Goal: Task Accomplishment & Management: Use online tool/utility

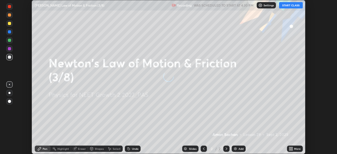
scroll to position [154, 337]
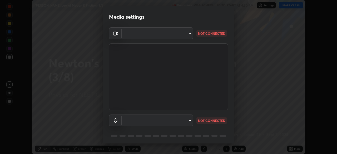
type input "119f56cd3221aa741ff86ef3c15b45e11b875c70691a8bbf6b5e475350e28a87"
type input "default"
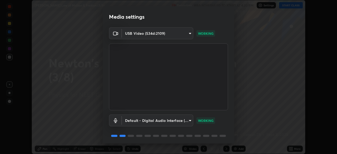
click at [186, 122] on body "Erase all [PERSON_NAME] Law of Motion & Friction (3/8) Recording WAS SCHEDULED …" at bounding box center [168, 77] width 337 height 154
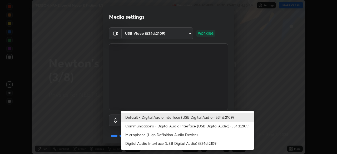
click at [183, 117] on li "Default - Digital Audio Interface (USB Digital Audio) (534d:2109)" at bounding box center [187, 117] width 133 height 9
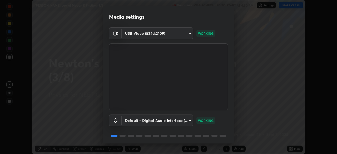
scroll to position [19, 0]
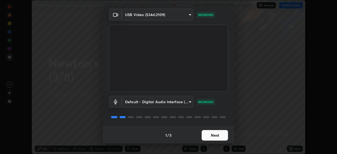
click at [208, 134] on button "Next" at bounding box center [215, 135] width 26 height 11
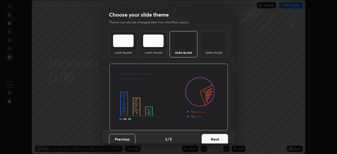
click at [208, 134] on button "Next" at bounding box center [215, 139] width 26 height 11
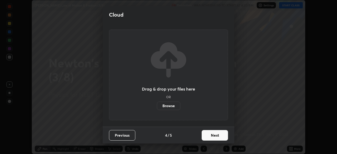
click at [209, 134] on button "Next" at bounding box center [215, 135] width 26 height 11
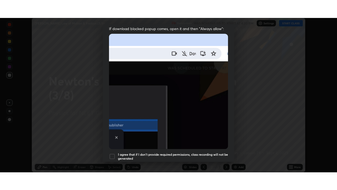
scroll to position [126, 0]
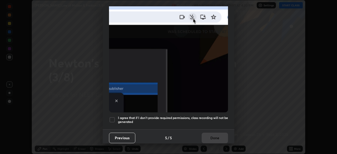
click at [186, 116] on h5 "I agree that if I don't provide required permissions, class recording will not …" at bounding box center [173, 120] width 110 height 8
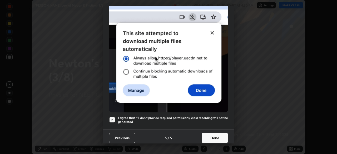
click at [212, 134] on button "Done" at bounding box center [215, 138] width 26 height 11
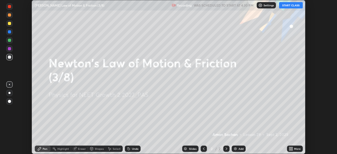
click at [286, 7] on button "START CLASS" at bounding box center [291, 5] width 24 height 6
click at [293, 149] on icon at bounding box center [291, 149] width 4 height 4
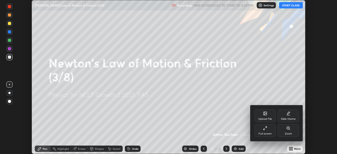
click at [291, 118] on div "Slide theme" at bounding box center [288, 119] width 15 height 3
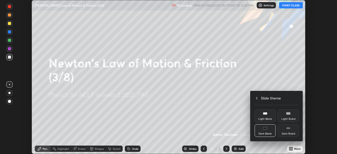
click at [290, 134] on div "Dark Ruled" at bounding box center [288, 134] width 13 height 3
click at [257, 98] on icon at bounding box center [257, 98] width 4 height 4
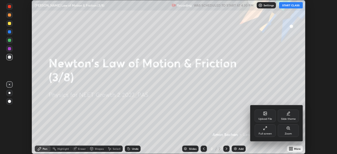
click at [250, 90] on div at bounding box center [168, 77] width 337 height 154
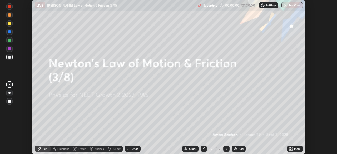
click at [294, 149] on div "More" at bounding box center [295, 149] width 16 height 6
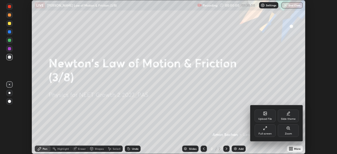
click at [263, 131] on div "Full screen" at bounding box center [265, 130] width 21 height 13
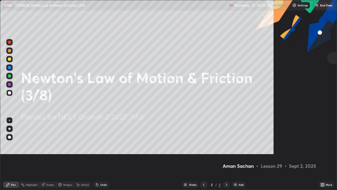
scroll to position [190, 337]
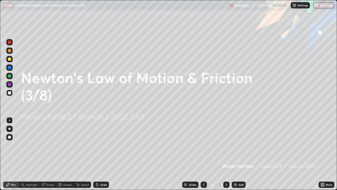
click at [237, 154] on img at bounding box center [235, 184] width 4 height 4
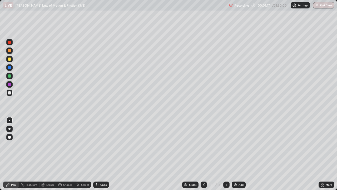
click at [9, 129] on div at bounding box center [9, 129] width 2 height 2
click at [9, 60] on div at bounding box center [9, 58] width 3 height 3
click at [10, 93] on div at bounding box center [9, 92] width 3 height 3
click at [9, 76] on div at bounding box center [9, 75] width 3 height 3
click at [9, 93] on div at bounding box center [9, 92] width 3 height 3
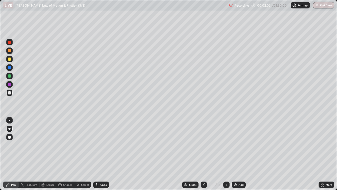
click at [10, 76] on div at bounding box center [9, 75] width 3 height 3
click at [11, 93] on div at bounding box center [9, 93] width 6 height 6
click at [9, 84] on div at bounding box center [9, 84] width 3 height 3
click at [12, 78] on div at bounding box center [9, 76] width 6 height 6
click at [10, 93] on div at bounding box center [9, 92] width 3 height 3
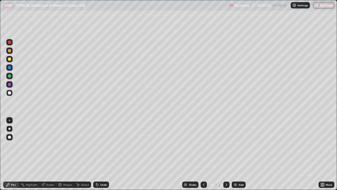
click at [10, 60] on div at bounding box center [9, 58] width 3 height 3
click at [235, 154] on img at bounding box center [235, 184] width 4 height 4
click at [62, 154] on div "Shapes" at bounding box center [65, 184] width 18 height 6
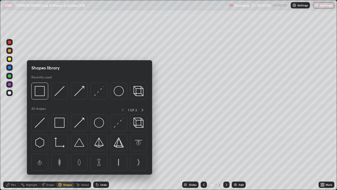
click at [41, 124] on img at bounding box center [40, 123] width 10 height 10
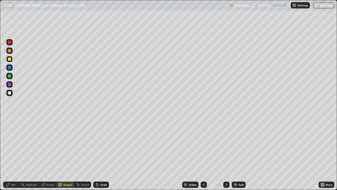
click at [15, 154] on div "Pen" at bounding box center [11, 184] width 16 height 6
click at [10, 76] on div at bounding box center [9, 75] width 3 height 3
click at [9, 60] on div at bounding box center [9, 58] width 3 height 3
click at [11, 92] on div at bounding box center [9, 93] width 6 height 6
click at [99, 154] on div "Undo" at bounding box center [101, 184] width 16 height 6
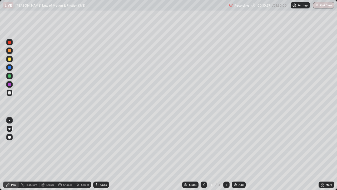
click at [99, 154] on div "Undo" at bounding box center [101, 184] width 16 height 6
click at [98, 154] on div "Undo" at bounding box center [101, 184] width 16 height 6
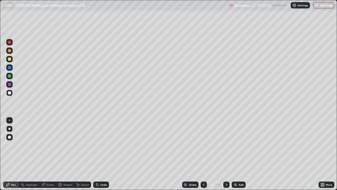
click at [96, 154] on icon at bounding box center [97, 185] width 2 height 2
click at [95, 154] on div "Undo" at bounding box center [101, 184] width 16 height 6
click at [96, 154] on icon at bounding box center [97, 185] width 2 height 2
click at [98, 154] on icon at bounding box center [97, 184] width 4 height 4
click at [99, 154] on div "Undo" at bounding box center [101, 184] width 16 height 6
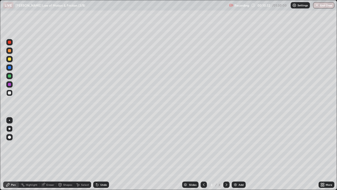
click at [98, 154] on icon at bounding box center [97, 184] width 4 height 4
click at [98, 154] on div "Undo" at bounding box center [101, 184] width 16 height 6
click at [98, 154] on icon at bounding box center [97, 184] width 4 height 4
click at [100, 154] on div "Undo" at bounding box center [103, 184] width 7 height 3
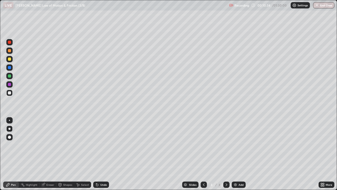
click at [100, 154] on div "Undo" at bounding box center [103, 184] width 7 height 3
click at [101, 154] on div "Undo" at bounding box center [103, 184] width 7 height 3
click at [99, 154] on div "Undo" at bounding box center [101, 184] width 16 height 6
click at [97, 154] on icon at bounding box center [97, 185] width 2 height 2
click at [9, 75] on div at bounding box center [9, 75] width 3 height 3
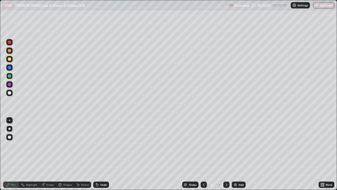
click at [11, 92] on div at bounding box center [9, 92] width 3 height 3
click at [102, 154] on div "Undo" at bounding box center [103, 184] width 7 height 3
click at [12, 75] on div at bounding box center [9, 76] width 6 height 6
click at [12, 93] on div at bounding box center [9, 93] width 6 height 6
click at [10, 85] on div at bounding box center [9, 84] width 3 height 3
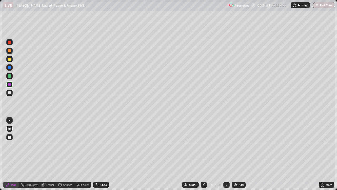
click at [10, 59] on div at bounding box center [9, 58] width 3 height 3
click at [8, 59] on div at bounding box center [9, 58] width 3 height 3
click at [236, 154] on img at bounding box center [235, 184] width 4 height 4
click at [100, 154] on div "Undo" at bounding box center [103, 184] width 7 height 3
click at [99, 154] on div "Undo" at bounding box center [101, 184] width 16 height 6
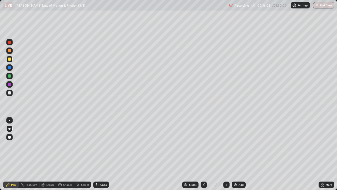
click at [10, 93] on div at bounding box center [9, 92] width 3 height 3
click at [9, 77] on div at bounding box center [9, 75] width 3 height 3
click at [8, 91] on div at bounding box center [9, 93] width 6 height 6
click at [9, 76] on div at bounding box center [9, 75] width 3 height 3
click at [9, 92] on div at bounding box center [9, 92] width 3 height 3
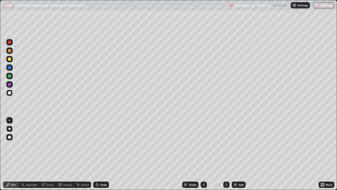
click at [101, 154] on div "Undo" at bounding box center [103, 184] width 7 height 3
click at [100, 154] on div "Undo" at bounding box center [101, 184] width 16 height 6
click at [10, 70] on div at bounding box center [9, 67] width 6 height 6
click at [9, 93] on div at bounding box center [9, 92] width 3 height 3
click at [99, 154] on div "Undo" at bounding box center [101, 184] width 16 height 6
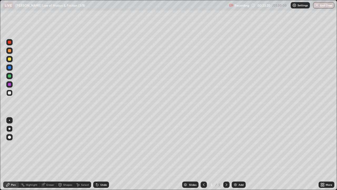
click at [101, 154] on div "Undo" at bounding box center [103, 184] width 7 height 3
click at [100, 154] on div "Undo" at bounding box center [103, 184] width 7 height 3
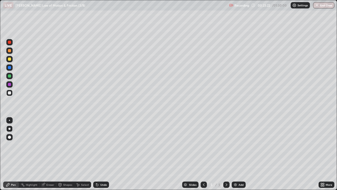
click at [99, 154] on div "Undo" at bounding box center [101, 184] width 16 height 6
click at [10, 60] on div at bounding box center [9, 58] width 3 height 3
click at [236, 154] on div "Add" at bounding box center [239, 184] width 14 height 6
click at [67, 154] on div "Shapes" at bounding box center [65, 184] width 18 height 6
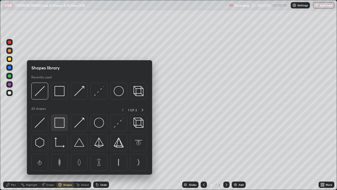
click at [59, 125] on img at bounding box center [60, 123] width 10 height 10
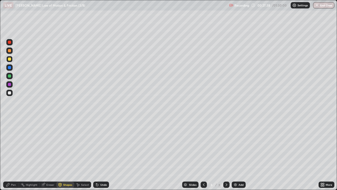
click at [12, 154] on div "Pen" at bounding box center [13, 184] width 5 height 3
click at [10, 94] on div at bounding box center [9, 92] width 3 height 3
click at [101, 154] on div "Undo" at bounding box center [103, 184] width 7 height 3
click at [100, 154] on div "Undo" at bounding box center [101, 184] width 16 height 6
click at [99, 154] on div "Undo" at bounding box center [101, 184] width 16 height 6
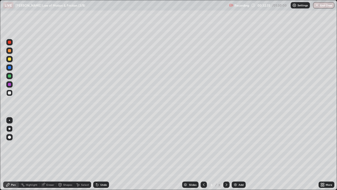
click at [99, 154] on div "Undo" at bounding box center [101, 184] width 16 height 6
click at [99, 154] on div "Undo" at bounding box center [100, 184] width 18 height 11
click at [96, 154] on icon at bounding box center [96, 183] width 1 height 1
click at [100, 154] on div "Undo" at bounding box center [103, 184] width 7 height 3
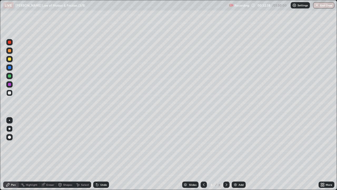
click at [99, 154] on div "Undo" at bounding box center [101, 184] width 16 height 6
click at [101, 154] on div "Undo" at bounding box center [103, 184] width 7 height 3
click at [102, 154] on div "Undo" at bounding box center [103, 184] width 7 height 3
click at [101, 154] on div "Undo" at bounding box center [101, 184] width 16 height 6
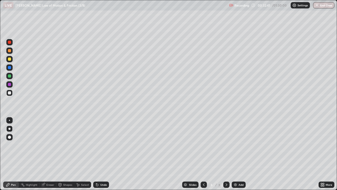
click at [64, 154] on div "Shapes" at bounding box center [67, 184] width 9 height 3
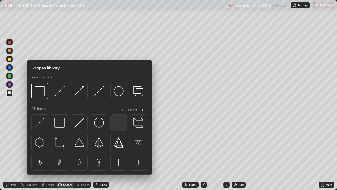
click at [114, 123] on img at bounding box center [119, 123] width 10 height 10
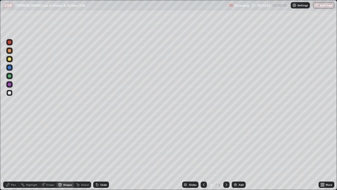
click at [9, 154] on icon at bounding box center [8, 184] width 4 height 4
click at [5, 154] on div at bounding box center [9, 147] width 8 height 63
click at [11, 154] on div at bounding box center [9, 147] width 8 height 63
click at [11, 68] on div at bounding box center [9, 67] width 3 height 3
click at [11, 92] on div at bounding box center [9, 92] width 3 height 3
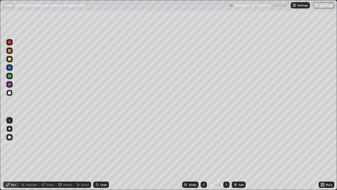
click at [10, 75] on div at bounding box center [9, 75] width 3 height 3
click at [100, 154] on div "Undo" at bounding box center [101, 184] width 16 height 6
click at [100, 154] on div "Undo" at bounding box center [103, 184] width 7 height 3
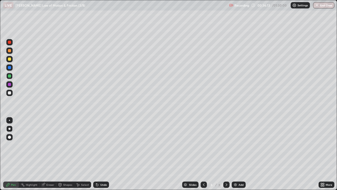
click at [235, 154] on img at bounding box center [235, 184] width 4 height 4
click at [9, 60] on div at bounding box center [9, 58] width 3 height 3
click at [10, 139] on div at bounding box center [9, 137] width 6 height 6
click at [67, 154] on div "Shapes" at bounding box center [67, 184] width 9 height 3
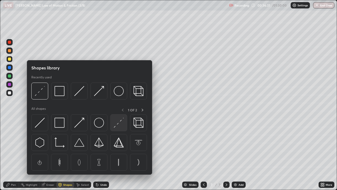
click at [119, 123] on img at bounding box center [119, 123] width 10 height 10
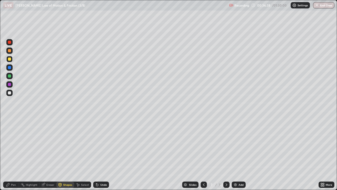
click at [9, 154] on icon at bounding box center [7, 184] width 3 height 3
click at [10, 93] on div at bounding box center [9, 92] width 3 height 3
click at [10, 128] on div at bounding box center [9, 129] width 2 height 2
click at [11, 52] on div at bounding box center [9, 50] width 6 height 6
click at [0, 40] on div "Setting up your live class" at bounding box center [168, 95] width 337 height 190
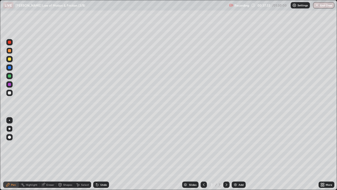
click at [9, 76] on div at bounding box center [9, 75] width 3 height 3
click at [10, 92] on div at bounding box center [9, 92] width 3 height 3
click at [100, 154] on div "Undo" at bounding box center [103, 184] width 7 height 3
click at [97, 154] on icon at bounding box center [97, 185] width 2 height 2
click at [8, 60] on div at bounding box center [9, 58] width 3 height 3
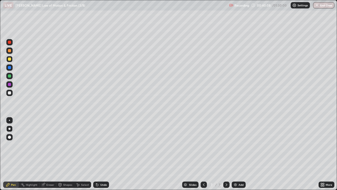
click at [102, 154] on div "Undo" at bounding box center [103, 184] width 7 height 3
click at [9, 94] on div at bounding box center [9, 92] width 3 height 3
click at [10, 59] on div at bounding box center [9, 58] width 3 height 3
click at [9, 51] on div at bounding box center [9, 50] width 3 height 3
click at [10, 75] on div at bounding box center [9, 75] width 3 height 3
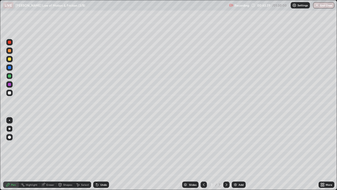
click at [100, 154] on div "Undo" at bounding box center [103, 184] width 7 height 3
click at [9, 60] on div at bounding box center [9, 58] width 3 height 3
click at [236, 154] on img at bounding box center [235, 184] width 4 height 4
click at [10, 95] on div at bounding box center [9, 93] width 6 height 6
click at [11, 59] on div at bounding box center [9, 58] width 3 height 3
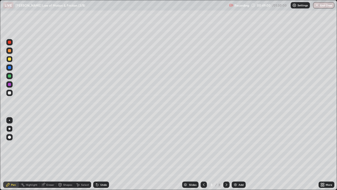
click at [9, 59] on div at bounding box center [9, 58] width 3 height 3
click at [9, 93] on div at bounding box center [9, 92] width 3 height 3
click at [237, 154] on div "Add" at bounding box center [239, 184] width 14 height 6
click at [9, 59] on div at bounding box center [9, 58] width 3 height 3
click at [66, 154] on div "Shapes" at bounding box center [67, 184] width 9 height 3
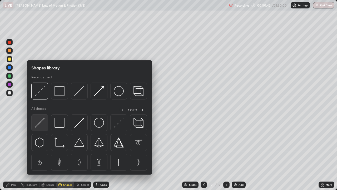
click at [42, 122] on img at bounding box center [40, 123] width 10 height 10
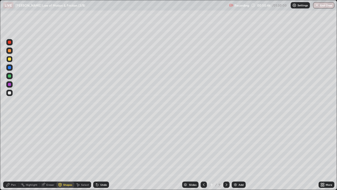
click at [10, 154] on div "Pen" at bounding box center [11, 184] width 16 height 6
click at [8, 77] on div at bounding box center [9, 75] width 3 height 3
click at [10, 91] on div at bounding box center [9, 92] width 3 height 3
click at [10, 59] on div at bounding box center [9, 58] width 3 height 3
click at [9, 94] on div at bounding box center [9, 92] width 3 height 3
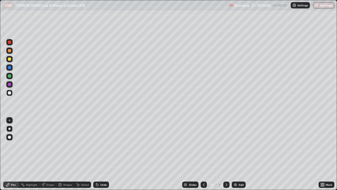
click at [7, 61] on div at bounding box center [9, 59] width 6 height 6
click at [7, 58] on div at bounding box center [9, 59] width 6 height 6
click at [236, 154] on img at bounding box center [235, 184] width 4 height 4
click at [62, 154] on div "Shapes" at bounding box center [65, 184] width 18 height 6
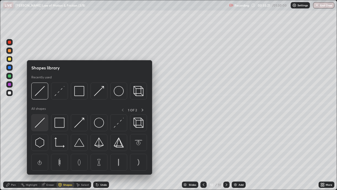
click at [42, 122] on img at bounding box center [40, 123] width 10 height 10
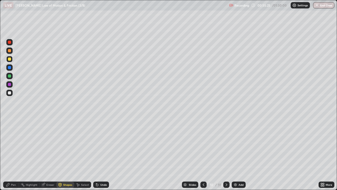
click at [14, 154] on div "Pen" at bounding box center [13, 184] width 5 height 3
click at [100, 154] on div "Undo" at bounding box center [103, 184] width 7 height 3
click at [99, 154] on div "Undo" at bounding box center [101, 184] width 16 height 6
click at [9, 94] on div at bounding box center [9, 92] width 3 height 3
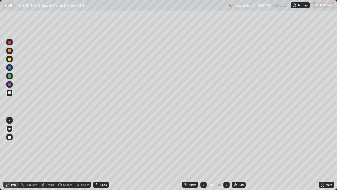
click at [44, 154] on icon at bounding box center [43, 184] width 3 height 3
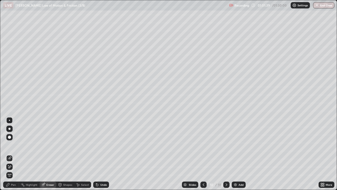
click at [10, 154] on icon at bounding box center [9, 166] width 4 height 4
click at [11, 154] on div "Pen" at bounding box center [13, 184] width 5 height 3
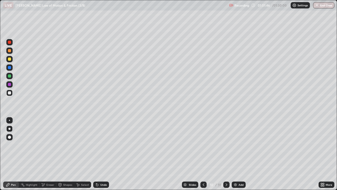
click at [10, 60] on div at bounding box center [9, 58] width 3 height 3
click at [12, 75] on div at bounding box center [9, 76] width 6 height 6
click at [98, 154] on icon at bounding box center [97, 184] width 4 height 4
click at [236, 154] on img at bounding box center [235, 184] width 4 height 4
click at [10, 60] on div at bounding box center [9, 58] width 3 height 3
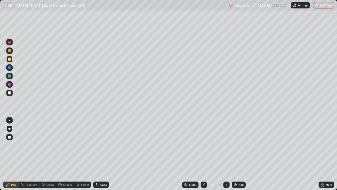
click at [64, 154] on div "Shapes" at bounding box center [65, 184] width 18 height 6
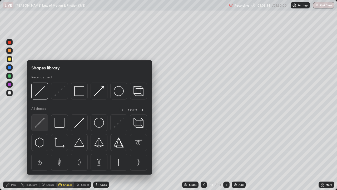
click at [41, 121] on img at bounding box center [40, 123] width 10 height 10
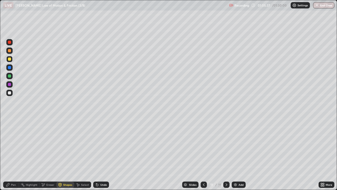
click at [9, 154] on icon at bounding box center [7, 184] width 3 height 3
click at [9, 93] on div at bounding box center [9, 92] width 3 height 3
click at [9, 75] on div at bounding box center [9, 75] width 3 height 3
click at [9, 91] on div at bounding box center [9, 92] width 3 height 3
click at [103, 154] on div "Undo" at bounding box center [101, 184] width 16 height 6
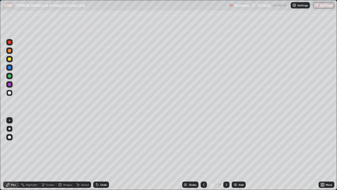
click at [103, 154] on div "Undo" at bounding box center [103, 184] width 7 height 3
click at [9, 50] on div at bounding box center [9, 50] width 3 height 3
click at [9, 61] on div at bounding box center [9, 59] width 6 height 6
click at [10, 76] on div at bounding box center [9, 75] width 3 height 3
click at [9, 84] on div at bounding box center [9, 84] width 3 height 3
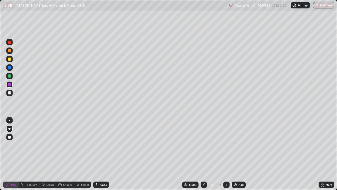
click at [9, 92] on div at bounding box center [9, 92] width 3 height 3
click at [8, 59] on div at bounding box center [9, 58] width 3 height 3
click at [9, 59] on div at bounding box center [9, 58] width 3 height 3
click at [10, 95] on div at bounding box center [9, 93] width 6 height 6
click at [238, 154] on div "Add" at bounding box center [239, 184] width 14 height 6
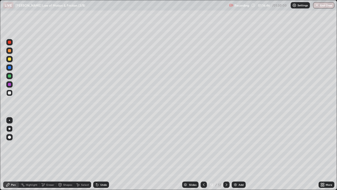
click at [11, 55] on div at bounding box center [9, 59] width 6 height 8
click at [11, 59] on div at bounding box center [9, 59] width 6 height 6
click at [64, 154] on div "Shapes" at bounding box center [67, 184] width 9 height 3
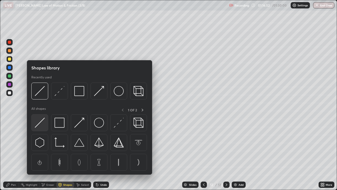
click at [41, 122] on img at bounding box center [40, 123] width 10 height 10
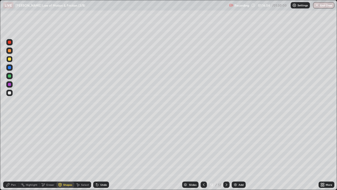
click at [14, 154] on div "Pen" at bounding box center [13, 184] width 5 height 3
click at [11, 60] on div at bounding box center [9, 58] width 3 height 3
click at [10, 94] on div at bounding box center [9, 92] width 3 height 3
click at [9, 75] on div at bounding box center [9, 75] width 3 height 3
click at [11, 94] on div at bounding box center [9, 93] width 6 height 6
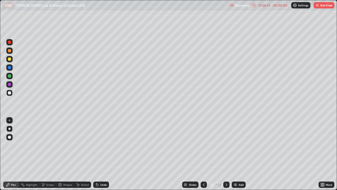
click at [322, 5] on button "End Class" at bounding box center [324, 5] width 21 height 6
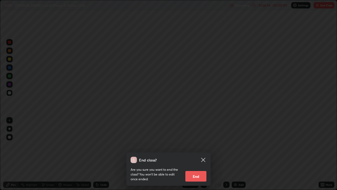
click at [200, 154] on button "End" at bounding box center [196, 176] width 21 height 11
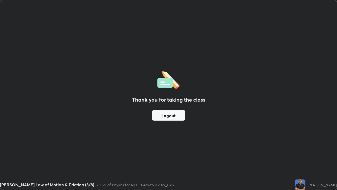
click at [165, 116] on button "Logout" at bounding box center [168, 115] width 33 height 11
